Goal: Information Seeking & Learning: Learn about a topic

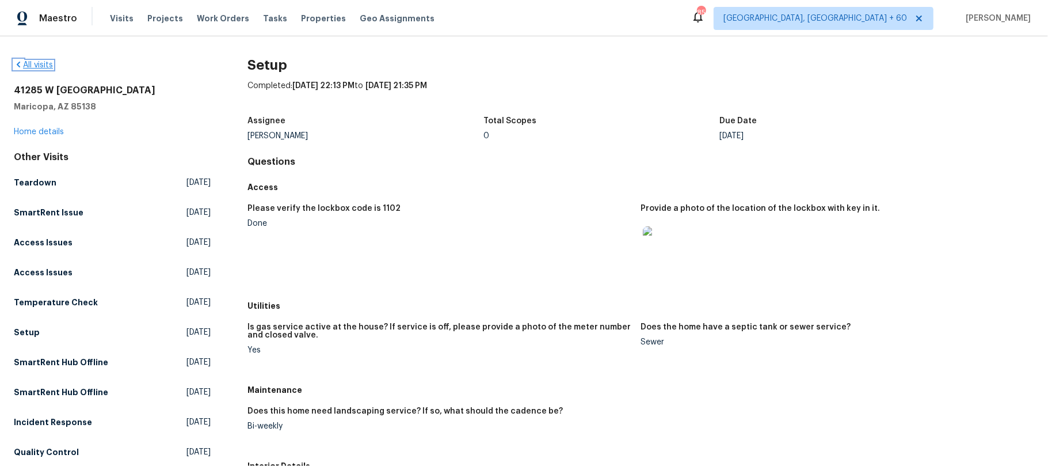
click at [17, 64] on icon at bounding box center [18, 65] width 3 height 6
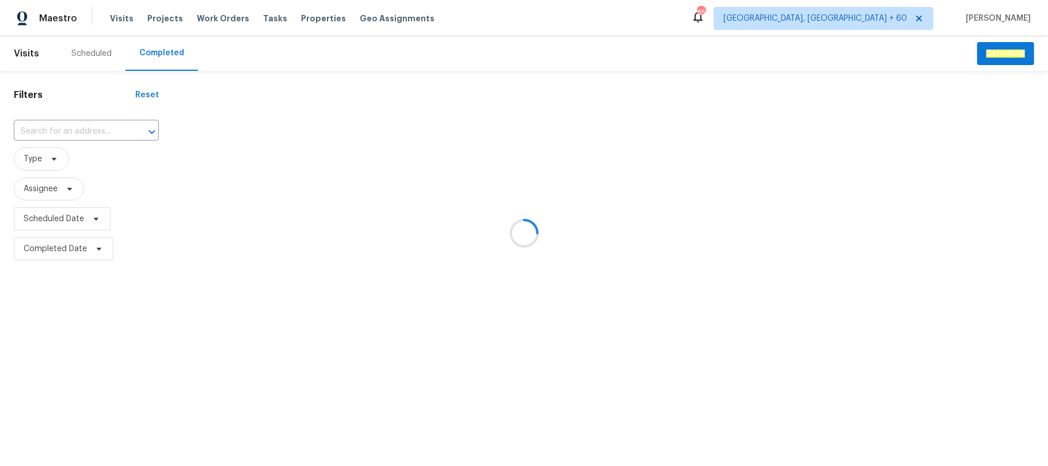
click at [42, 127] on div at bounding box center [524, 233] width 1048 height 466
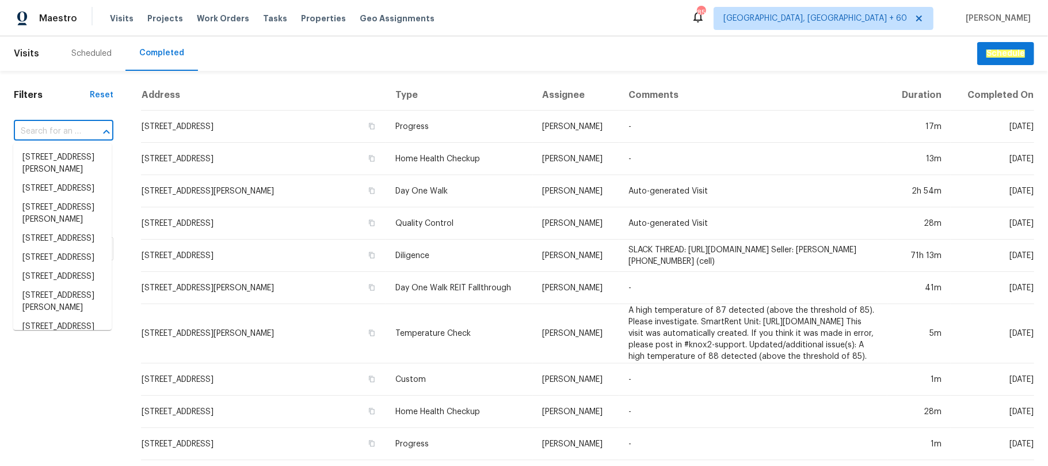
click at [37, 127] on input "text" at bounding box center [47, 132] width 67 height 18
paste input "[STREET_ADDRESS]"
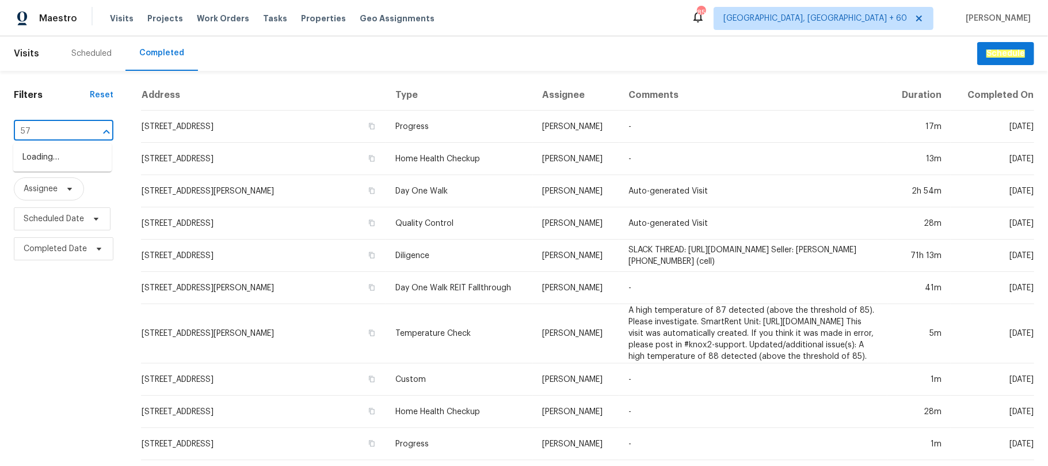
type input "5"
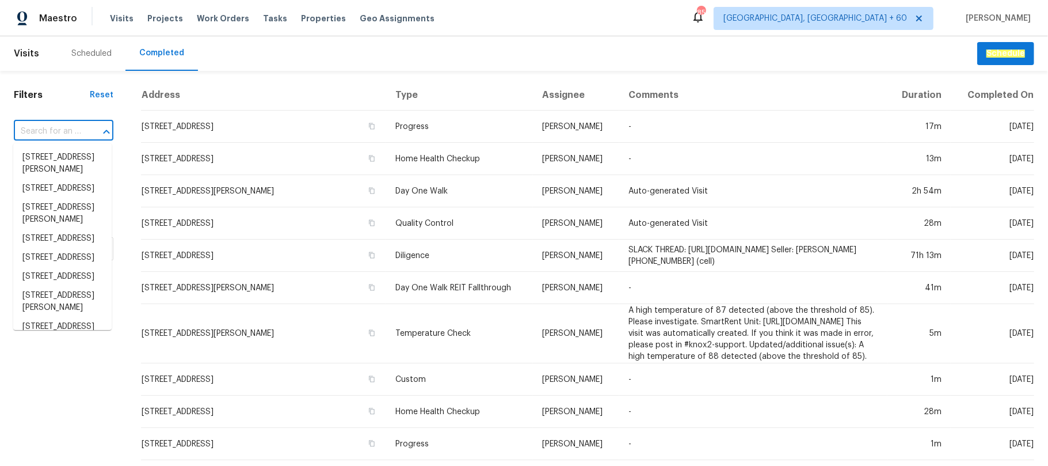
paste input "[STREET_ADDRESS]"
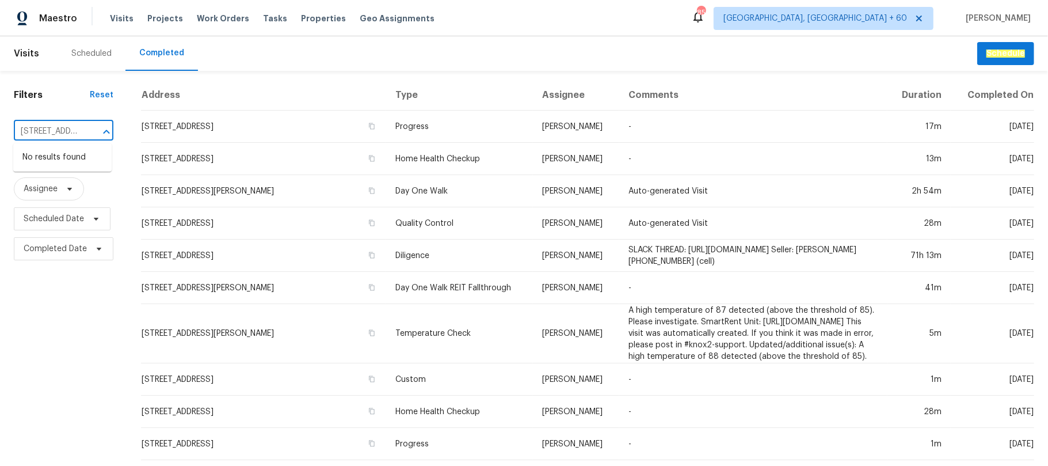
scroll to position [0, 118]
drag, startPoint x: 37, startPoint y: 129, endPoint x: 90, endPoint y: 136, distance: 52.8
click at [90, 136] on div "[STREET_ADDRESS] ​" at bounding box center [64, 132] width 100 height 18
type input "[GEOGRAPHIC_DATA]"
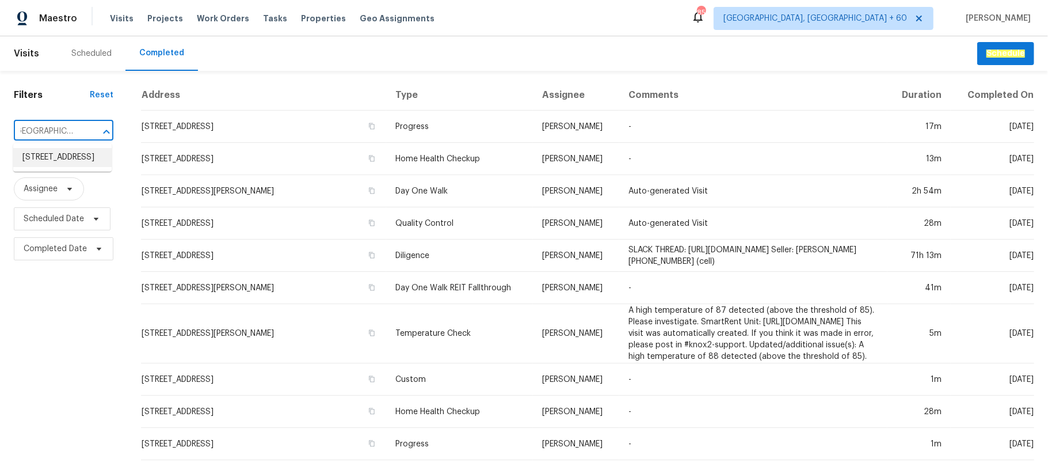
click at [72, 167] on li "[STREET_ADDRESS]" at bounding box center [62, 157] width 98 height 19
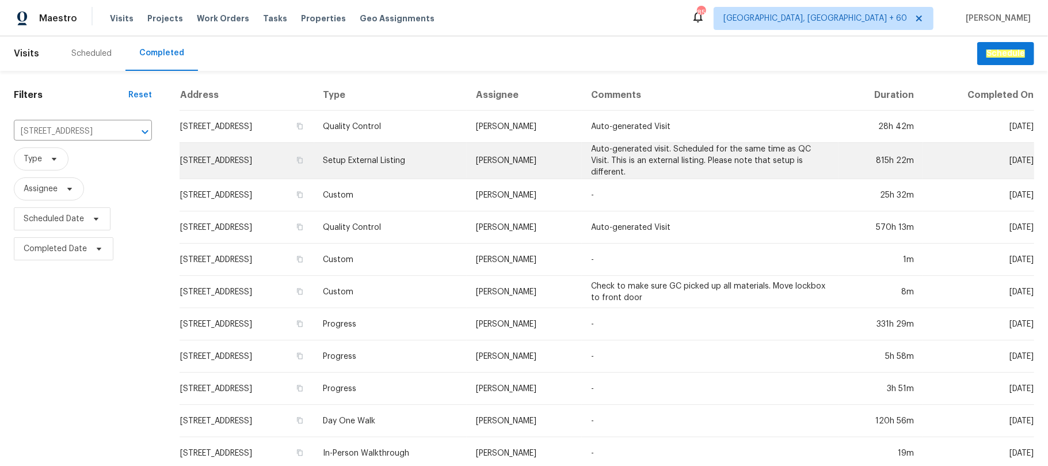
click at [456, 153] on td "Setup External Listing" at bounding box center [390, 161] width 153 height 36
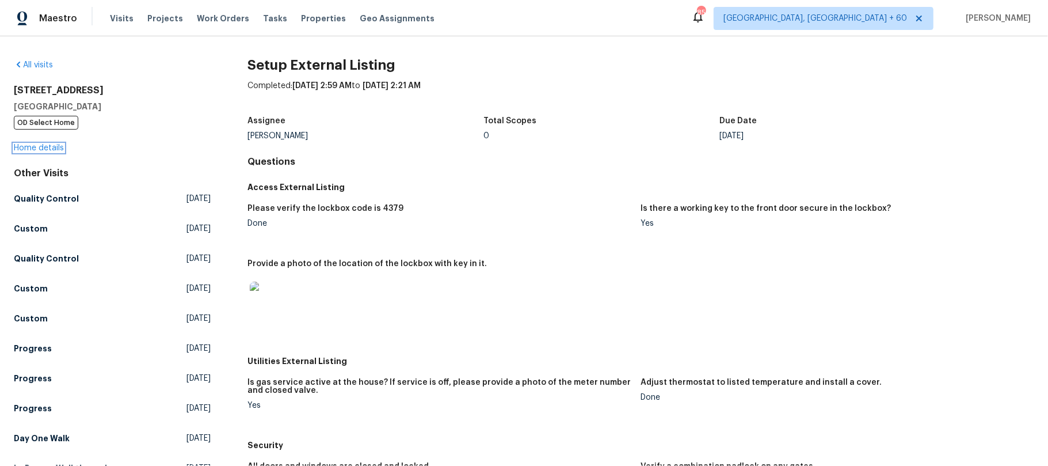
click at [35, 146] on link "Home details" at bounding box center [39, 148] width 50 height 8
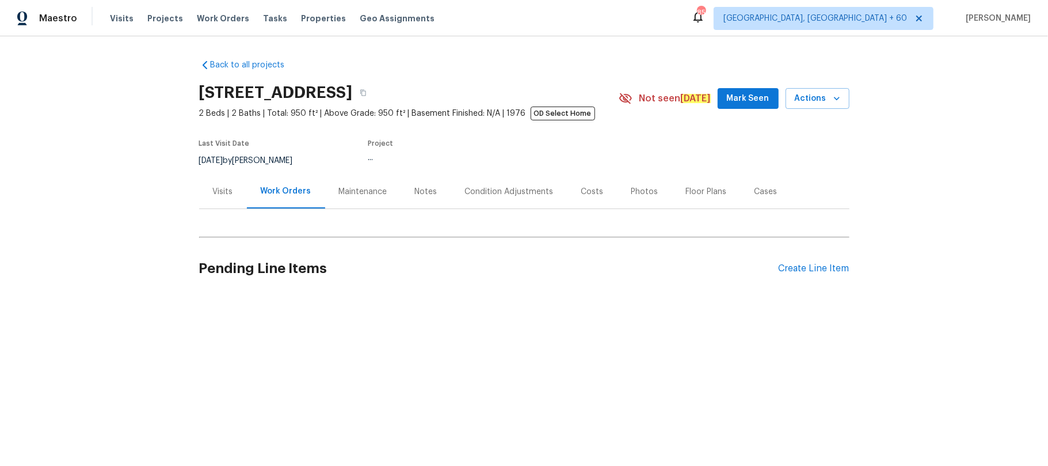
click at [638, 194] on div "Photos" at bounding box center [644, 192] width 27 height 12
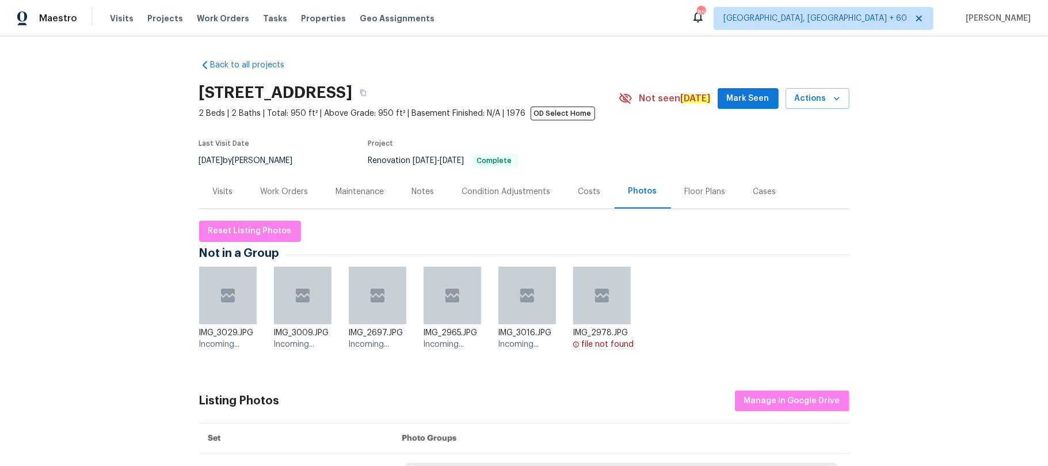
click at [638, 194] on div "Photos" at bounding box center [642, 191] width 29 height 12
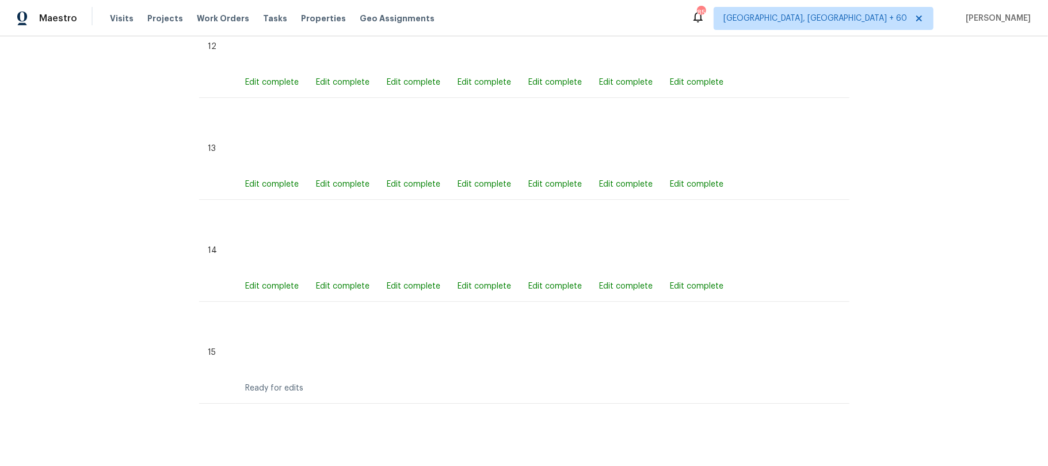
scroll to position [1904, 0]
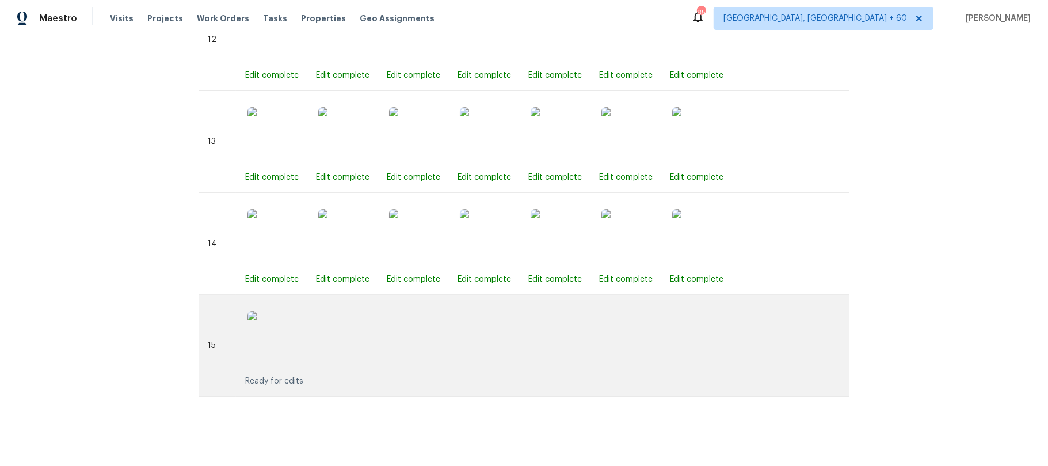
click at [288, 346] on img at bounding box center [276, 340] width 58 height 58
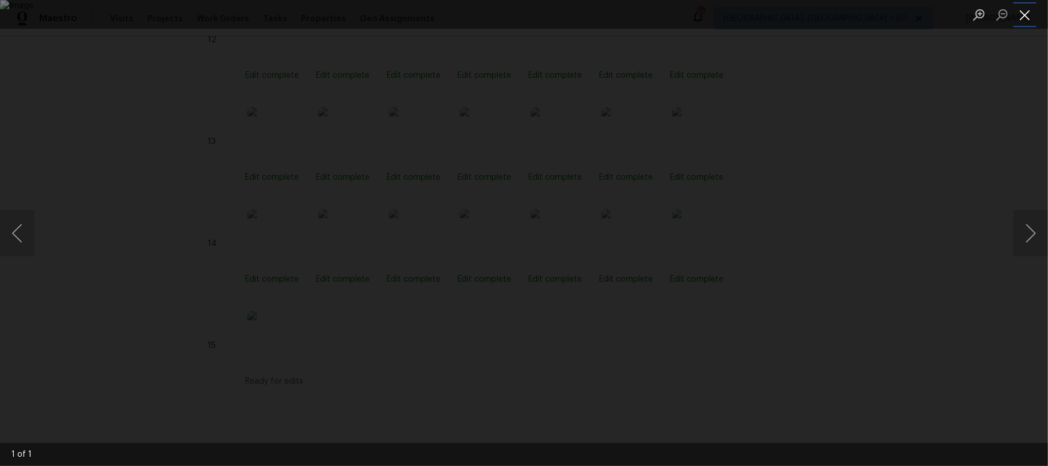
click at [1023, 16] on button "Close lightbox" at bounding box center [1024, 15] width 23 height 20
